Goal: Information Seeking & Learning: Learn about a topic

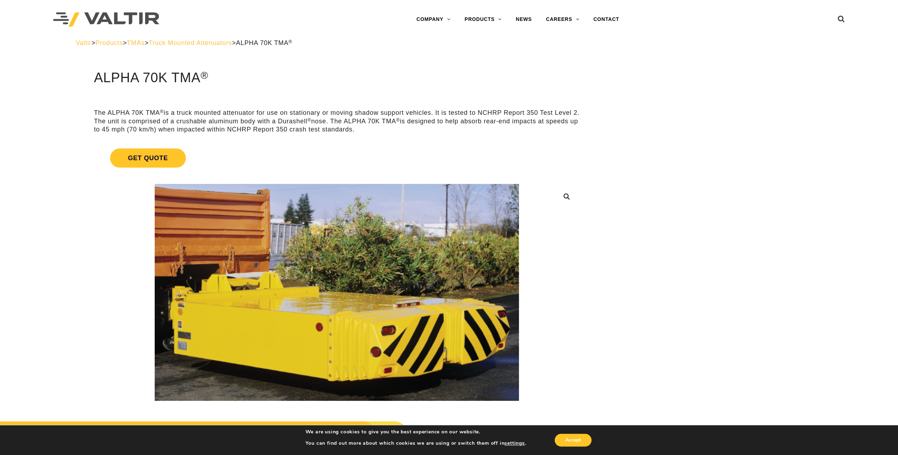
click at [206, 40] on span "Truck Mounted Attenuators" at bounding box center [190, 42] width 83 height 7
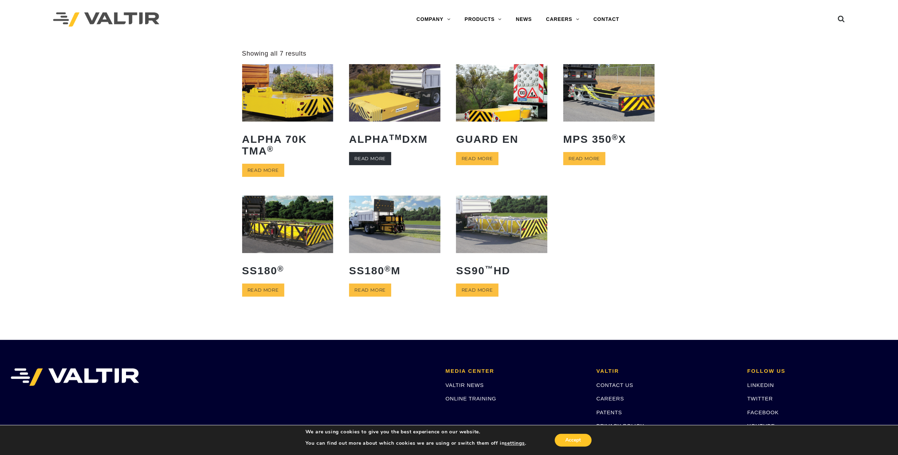
click at [375, 154] on link "Read more" at bounding box center [370, 158] width 42 height 13
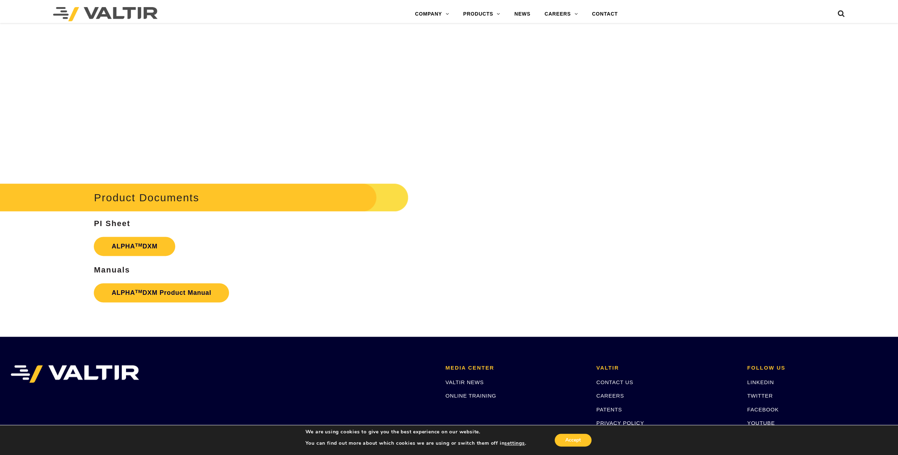
scroll to position [956, 0]
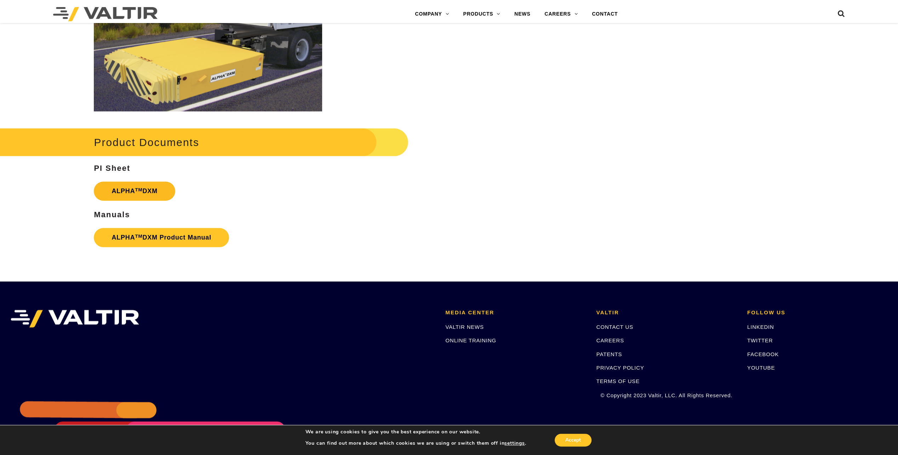
click at [124, 194] on link "ALPHA TM DXM" at bounding box center [134, 190] width 81 height 19
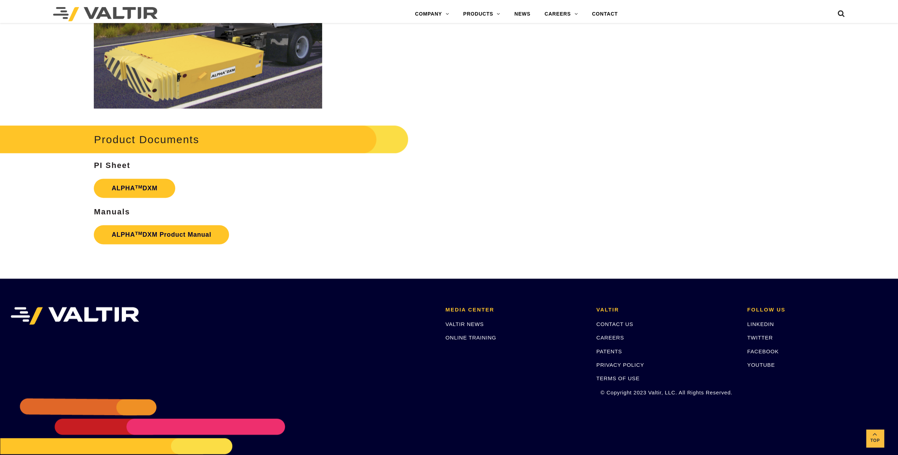
scroll to position [956, 0]
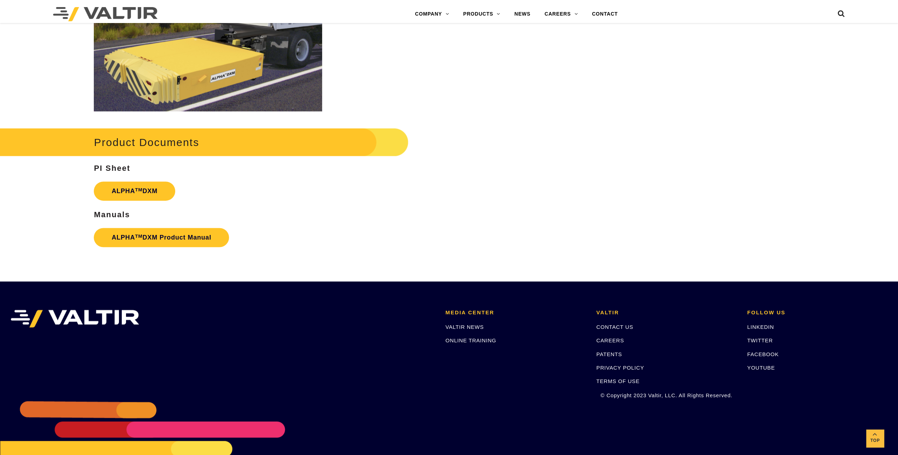
click at [138, 226] on p "ALPHA TM DXM Product Manual" at bounding box center [337, 237] width 486 height 26
click at [143, 239] on link "ALPHA TM DXM Product Manual" at bounding box center [161, 237] width 135 height 19
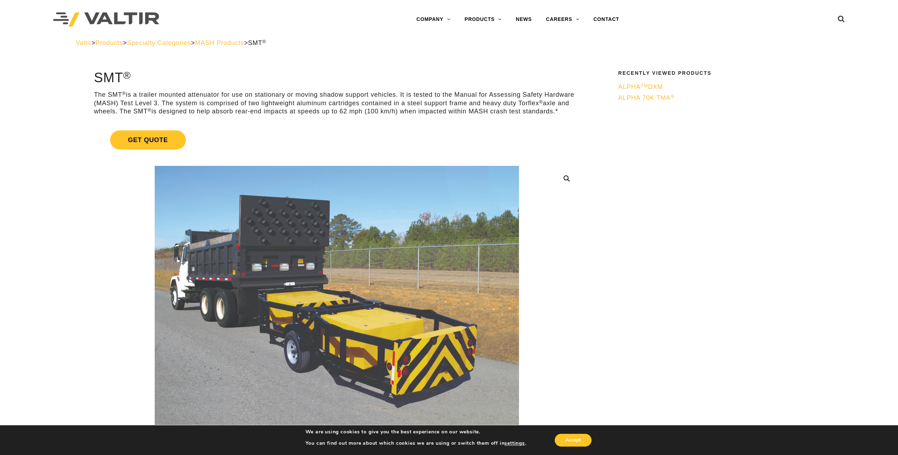
click at [244, 44] on span "MASH Products" at bounding box center [219, 42] width 49 height 7
click at [244, 40] on span "MASH Products" at bounding box center [219, 42] width 49 height 7
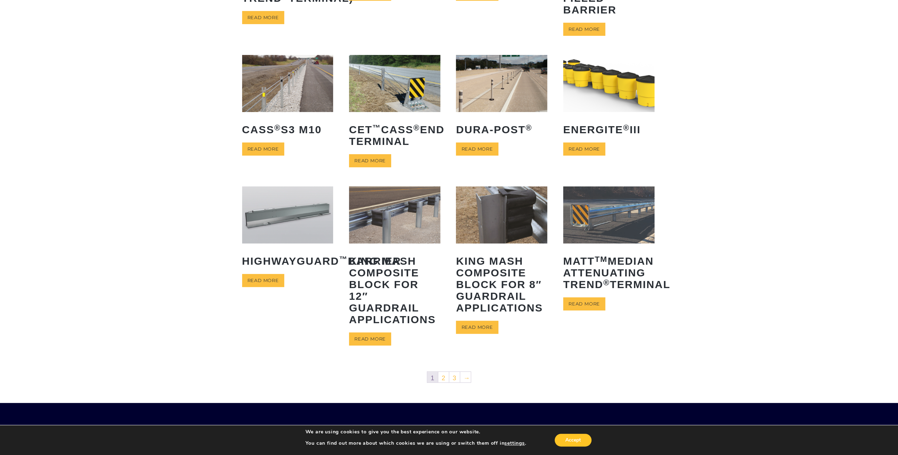
scroll to position [162, 0]
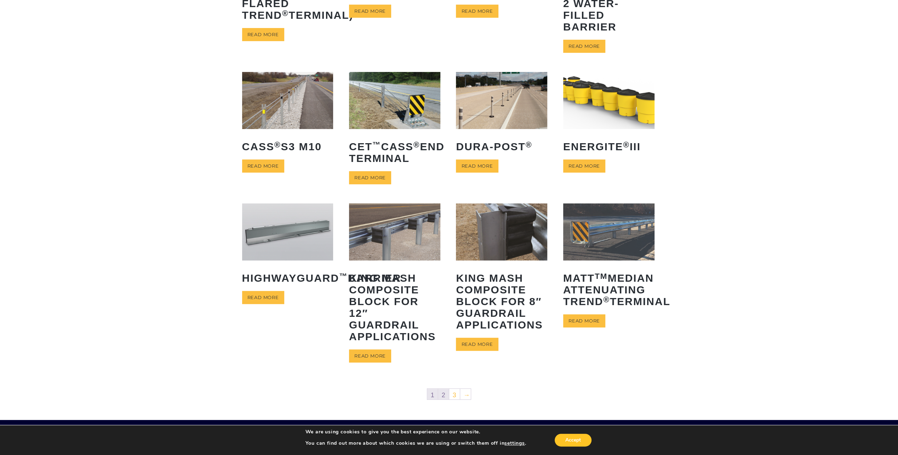
click at [442, 394] on link "2" at bounding box center [443, 393] width 11 height 11
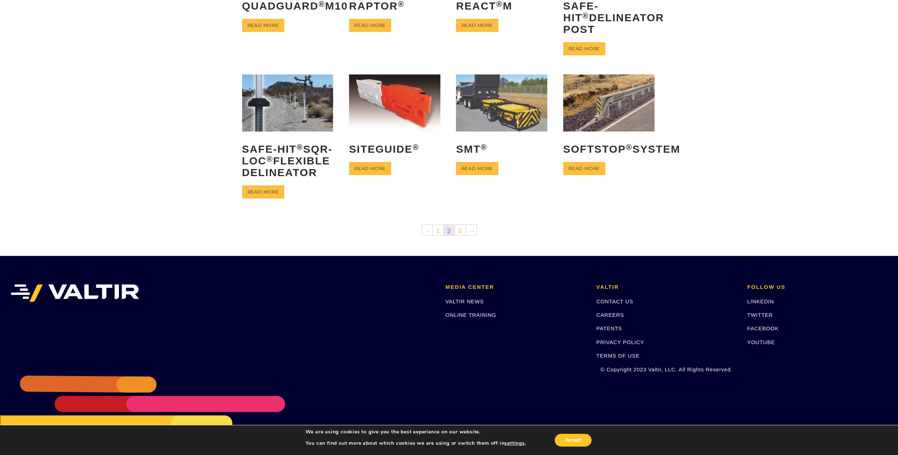
scroll to position [283, 0]
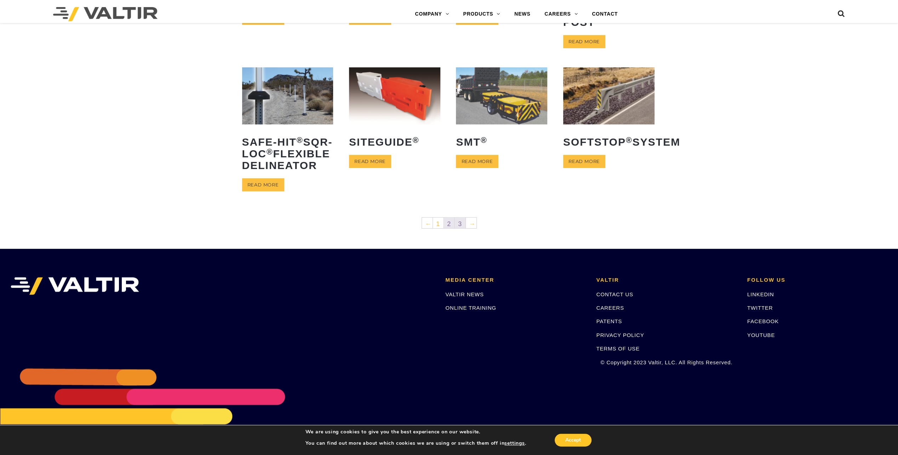
click at [462, 228] on link "3" at bounding box center [460, 222] width 11 height 11
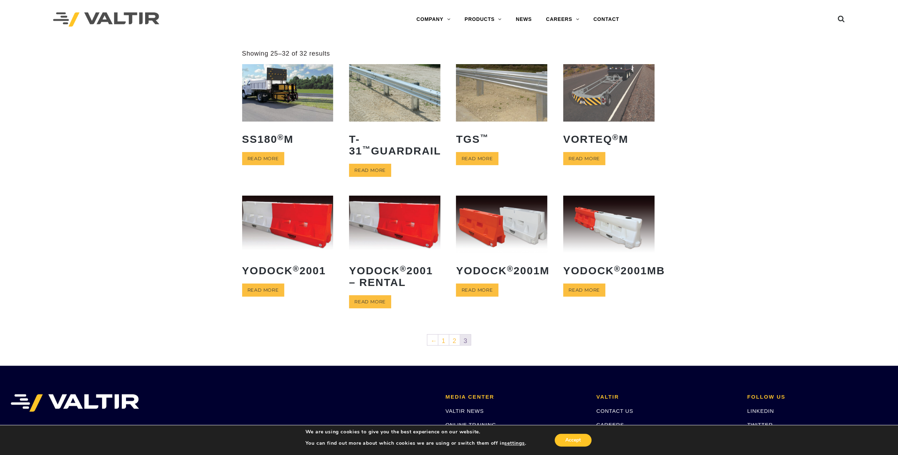
click at [299, 101] on img at bounding box center [287, 92] width 91 height 57
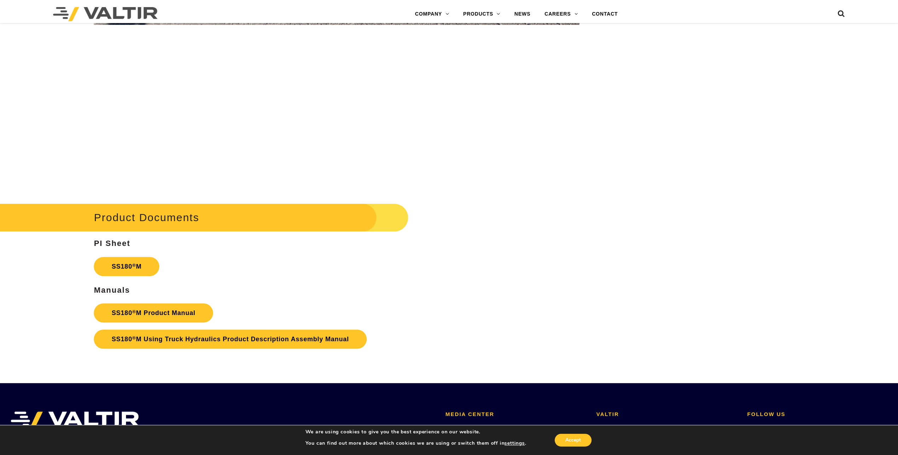
scroll to position [2985, 0]
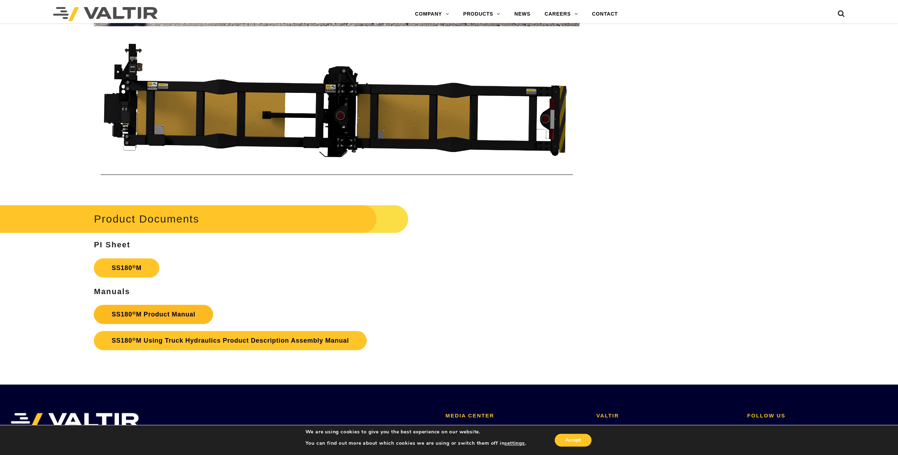
click at [167, 314] on link "SS180 ® M Product Manual" at bounding box center [153, 313] width 119 height 19
